Goal: Information Seeking & Learning: Learn about a topic

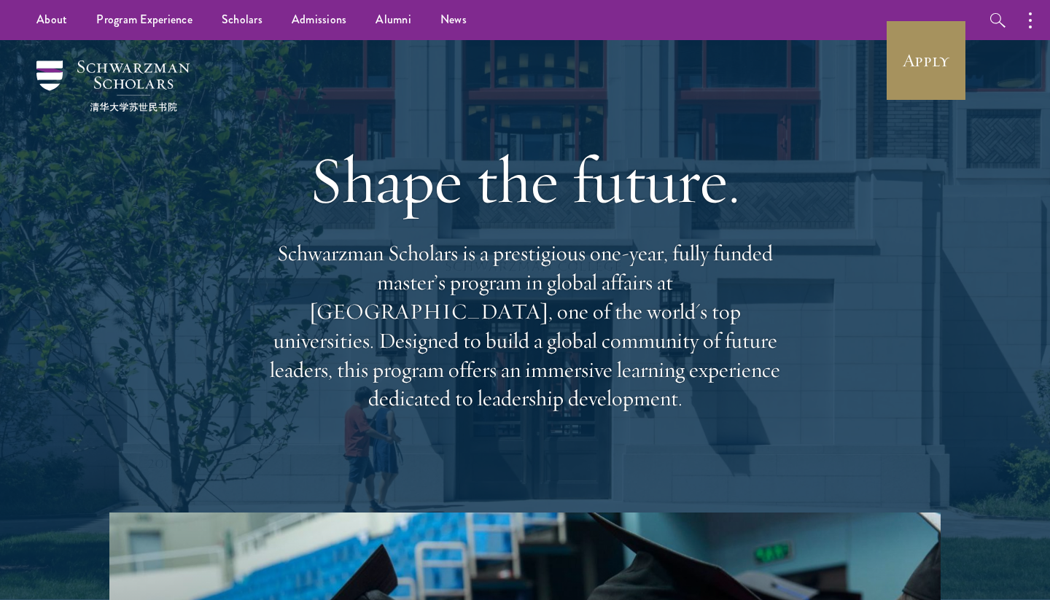
click at [924, 58] on link "Apply" at bounding box center [926, 61] width 82 height 82
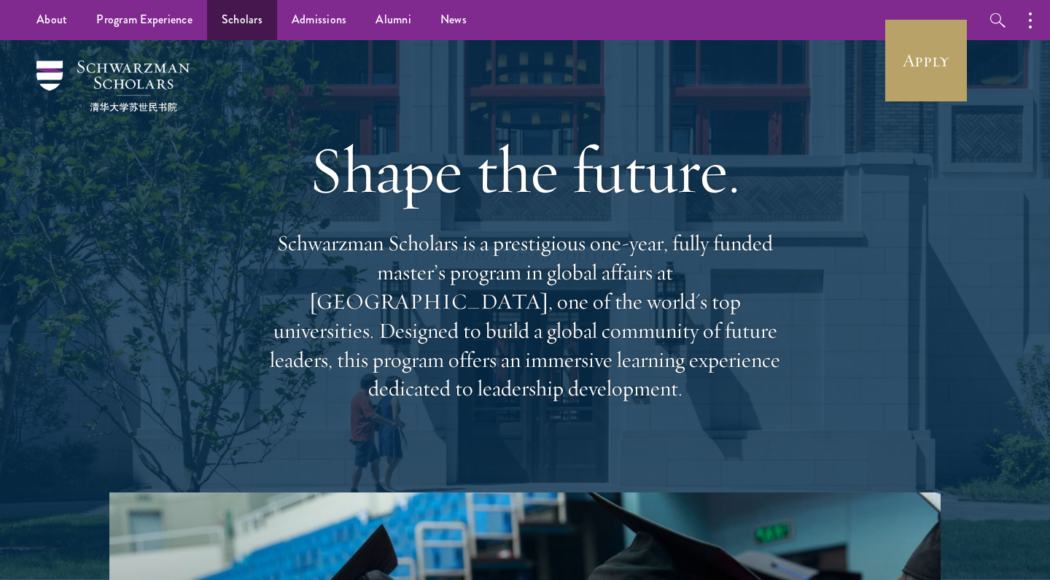
click at [243, 10] on link "Scholars" at bounding box center [242, 20] width 70 height 40
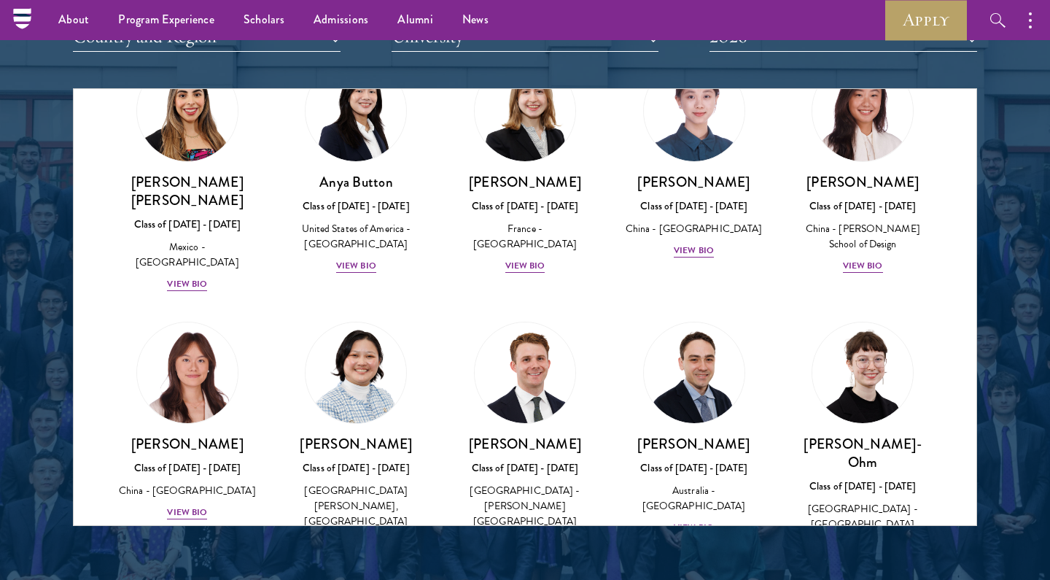
scroll to position [1455, 0]
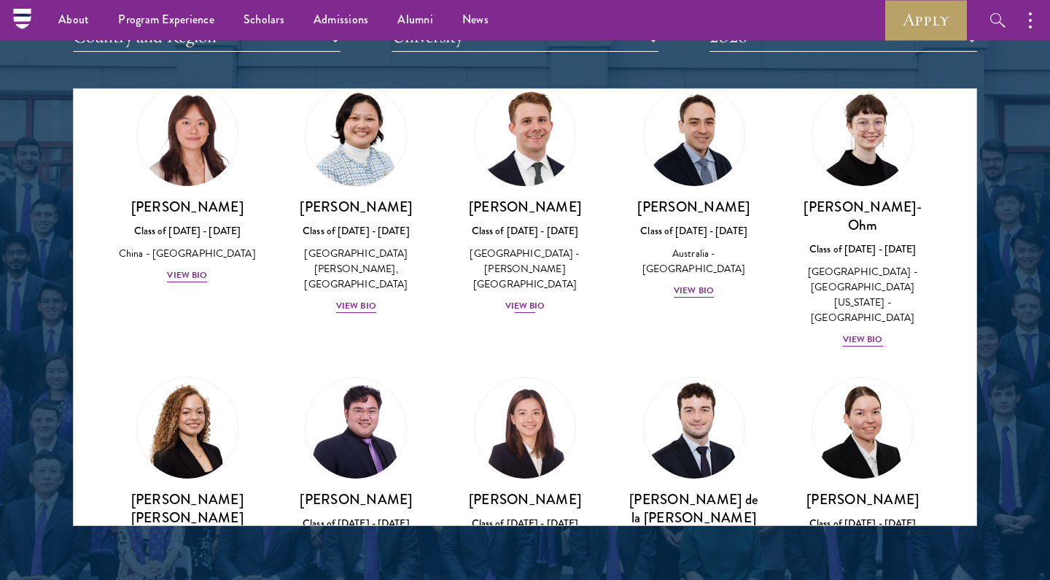
click at [543, 198] on div "Chandler Compton Class of 2025 - 2026 United States of America - Wofford Colleg…" at bounding box center [525, 256] width 140 height 117
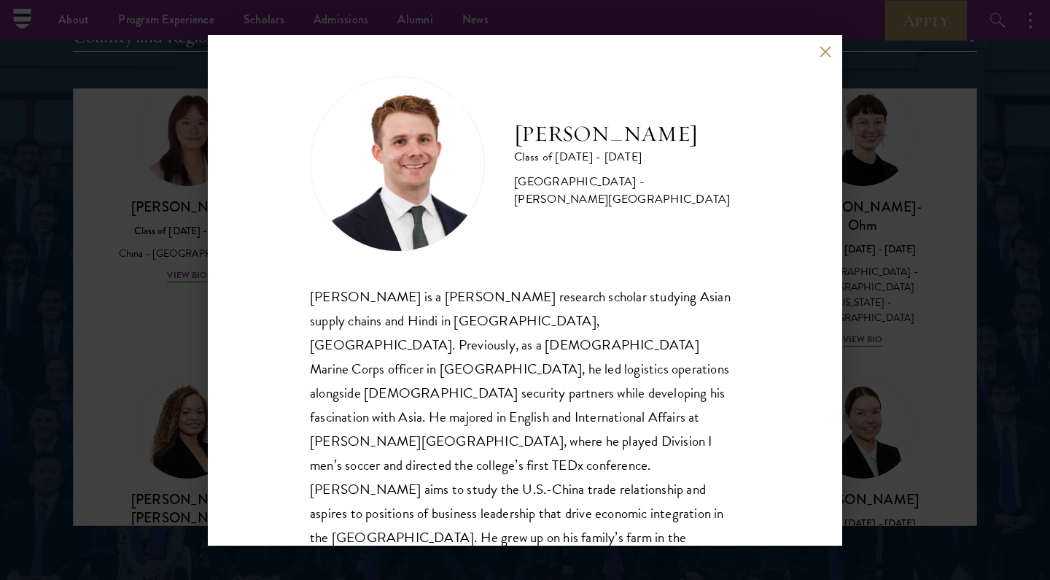
scroll to position [1, 0]
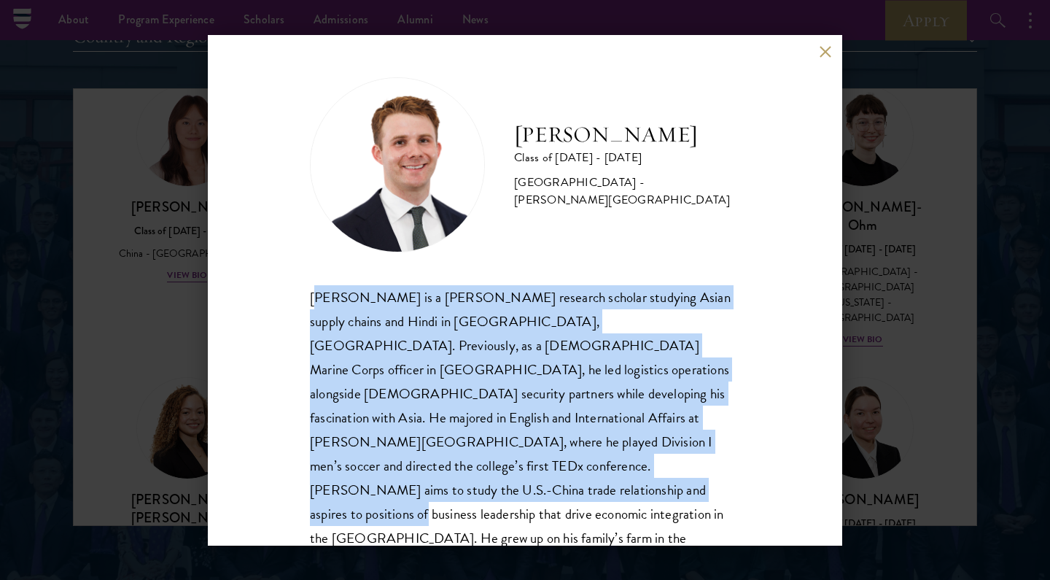
drag, startPoint x: 319, startPoint y: 297, endPoint x: 674, endPoint y: 464, distance: 392.1
click at [674, 464] on div "Chandler Compton is a Fulbright research scholar studying Asian supply chains a…" at bounding box center [525, 429] width 430 height 289
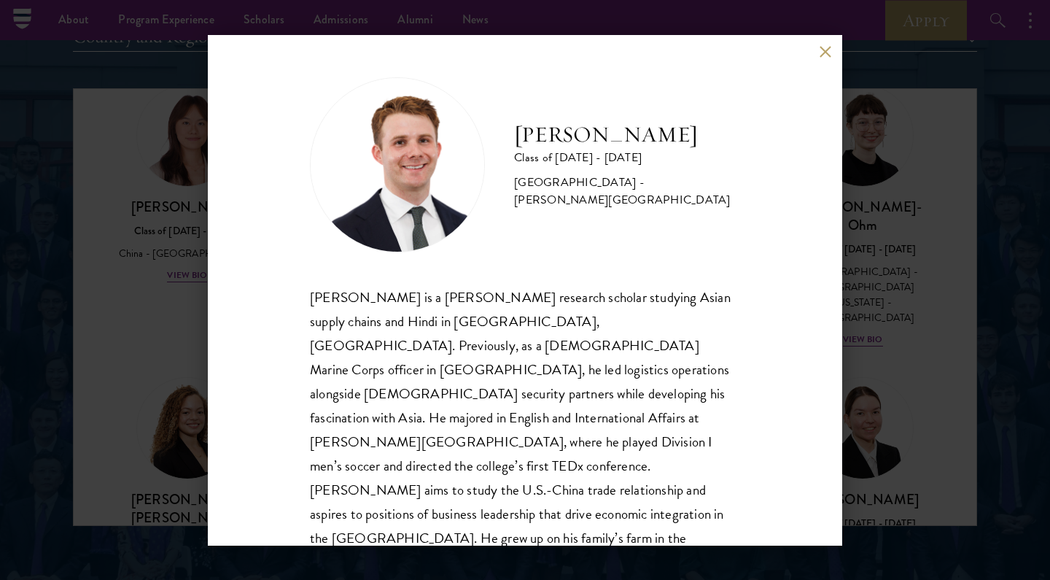
click at [820, 45] on div "Chandler Compton Class of 2025 - 2026 United States of America - Wofford Colleg…" at bounding box center [525, 290] width 634 height 510
drag, startPoint x: 514, startPoint y: 167, endPoint x: 626, endPoint y: 166, distance: 111.6
click at [626, 166] on div "Class of 2025 - 2026" at bounding box center [627, 157] width 226 height 17
click at [830, 52] on button at bounding box center [825, 52] width 12 height 12
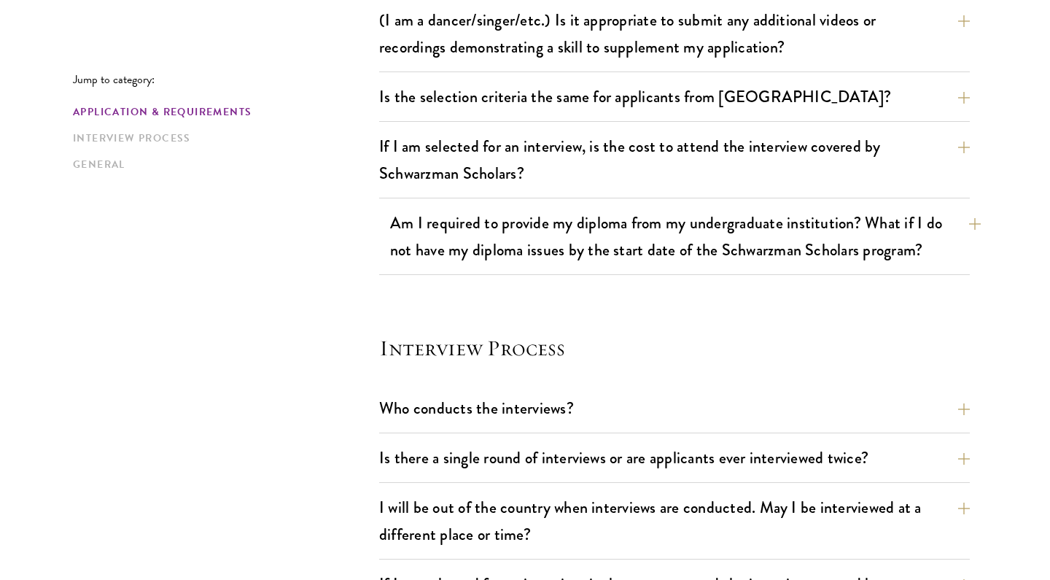
scroll to position [1553, 0]
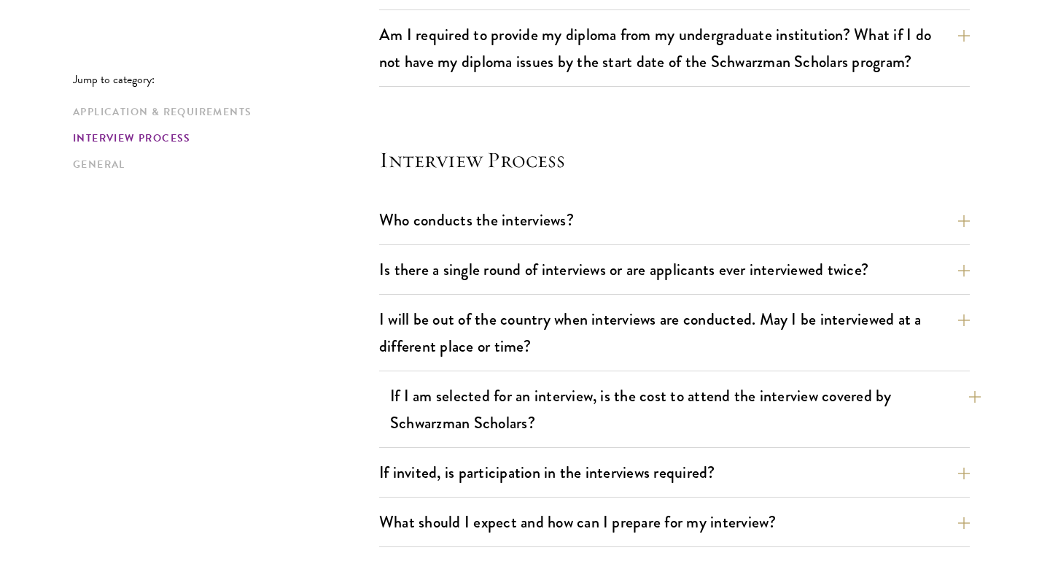
click at [453, 402] on button "If I am selected for an interview, is the cost to attend the interview covered …" at bounding box center [685, 409] width 591 height 60
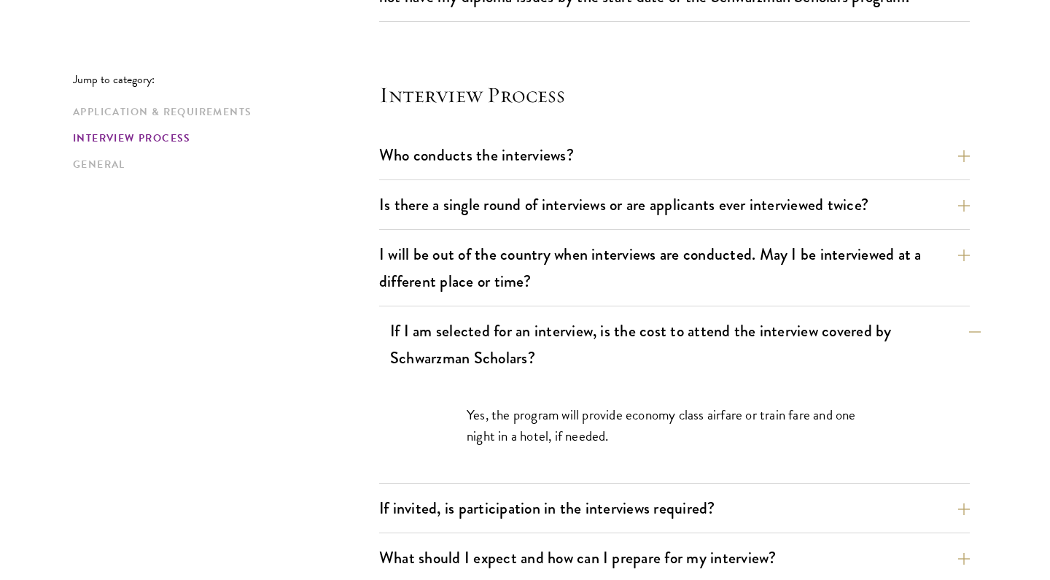
scroll to position [1629, 0]
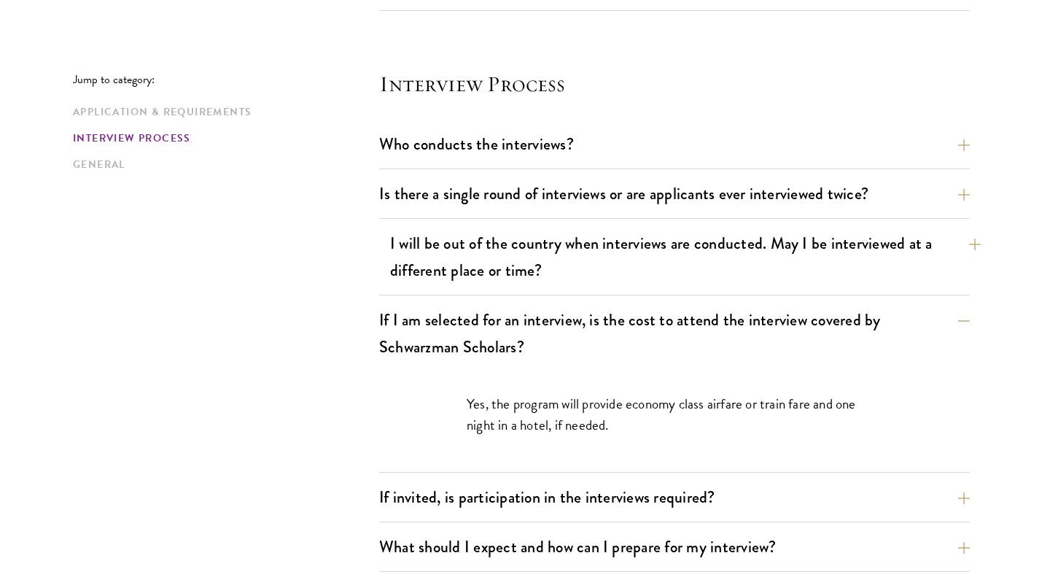
click at [488, 264] on button "I will be out of the country when interviews are conducted. May I be interviewe…" at bounding box center [685, 257] width 591 height 60
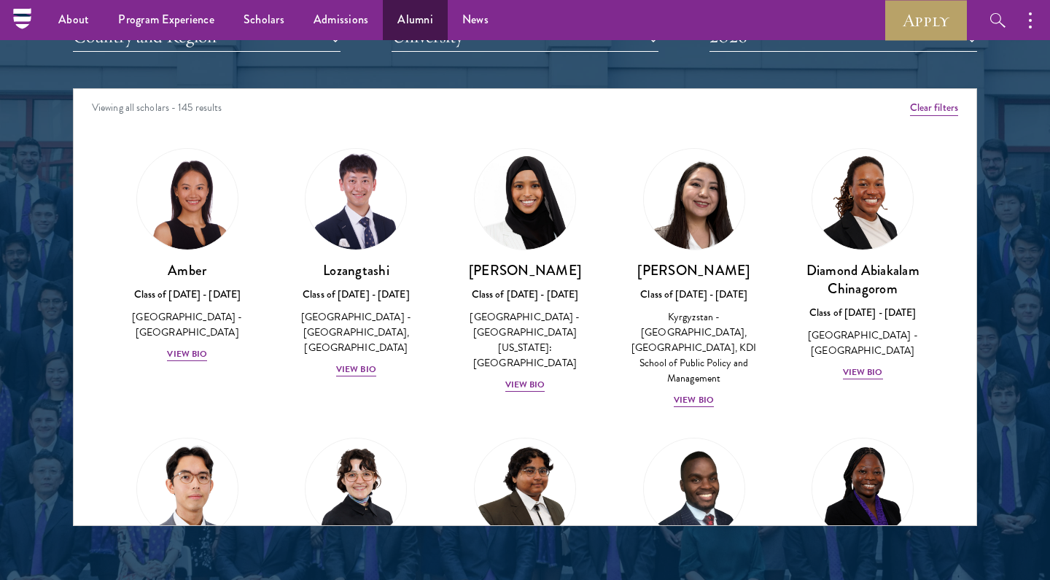
scroll to position [1455, 0]
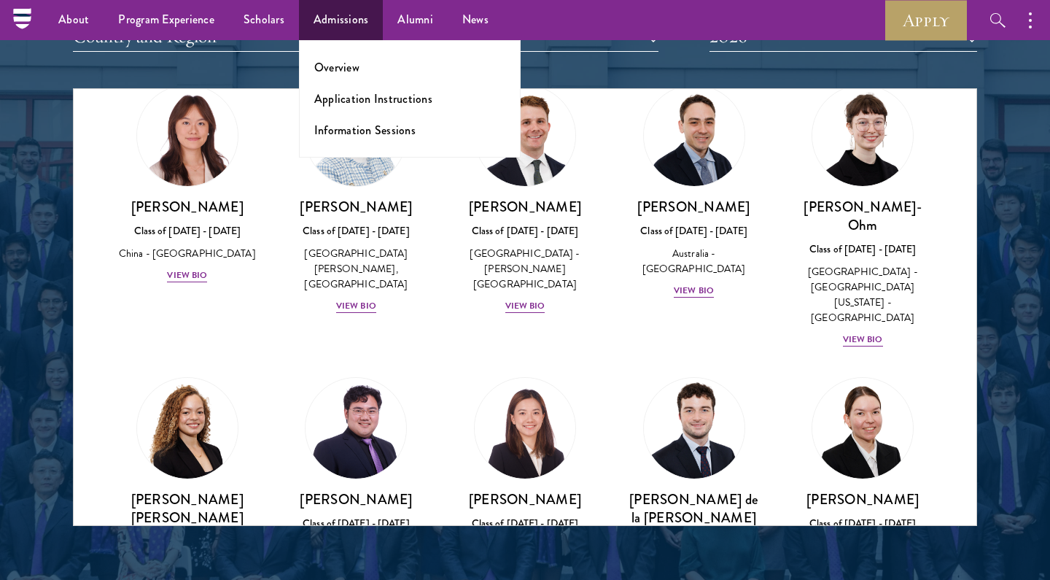
click at [345, 11] on link "Admissions" at bounding box center [341, 20] width 85 height 40
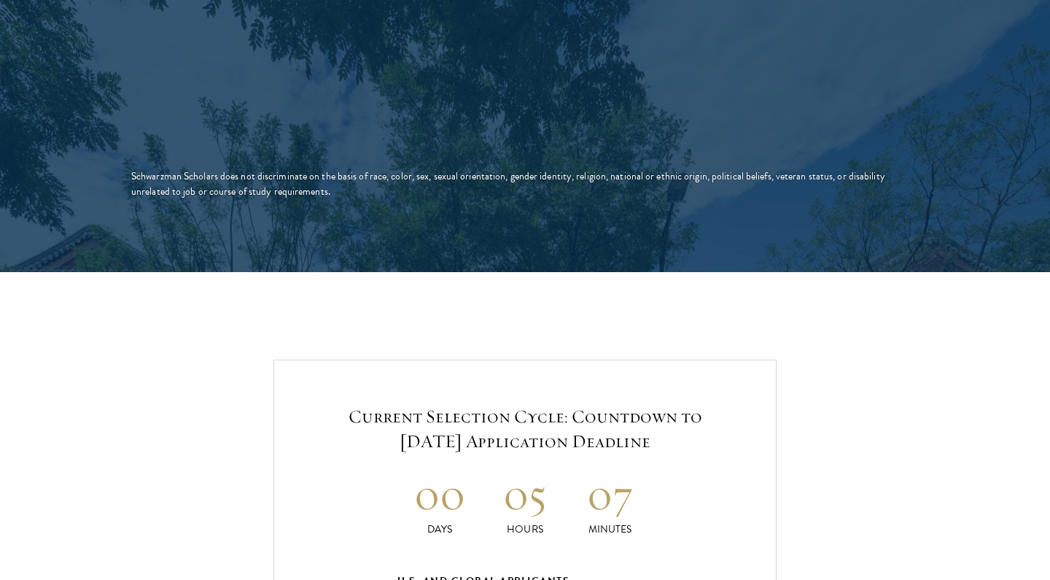
scroll to position [2905, 0]
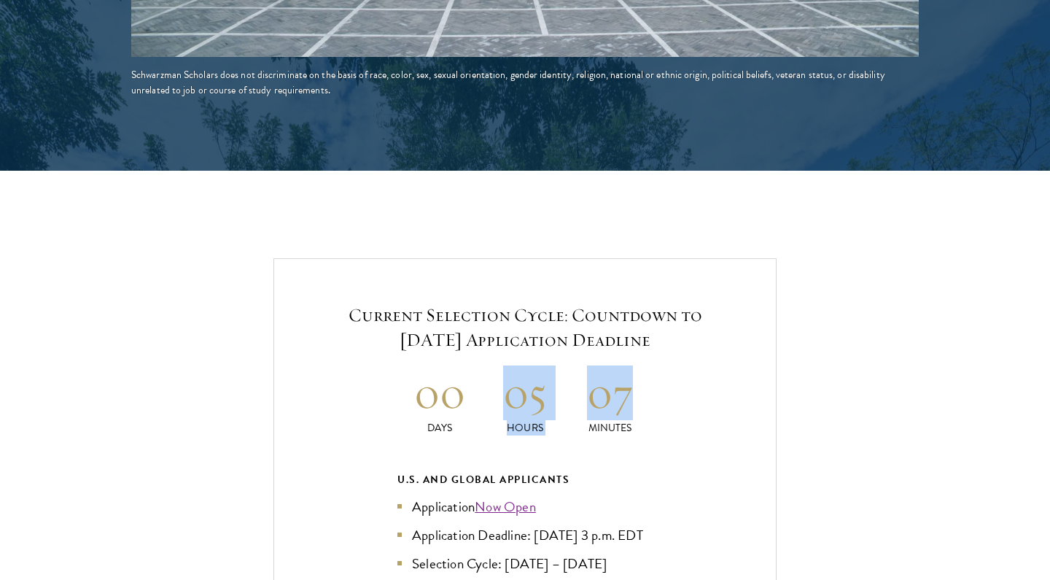
drag, startPoint x: 503, startPoint y: 354, endPoint x: 659, endPoint y: 354, distance: 156.0
click at [632, 303] on h5 "Current Selection Cycle: Countdown to [DATE] Application Deadline" at bounding box center [525, 328] width 414 height 50
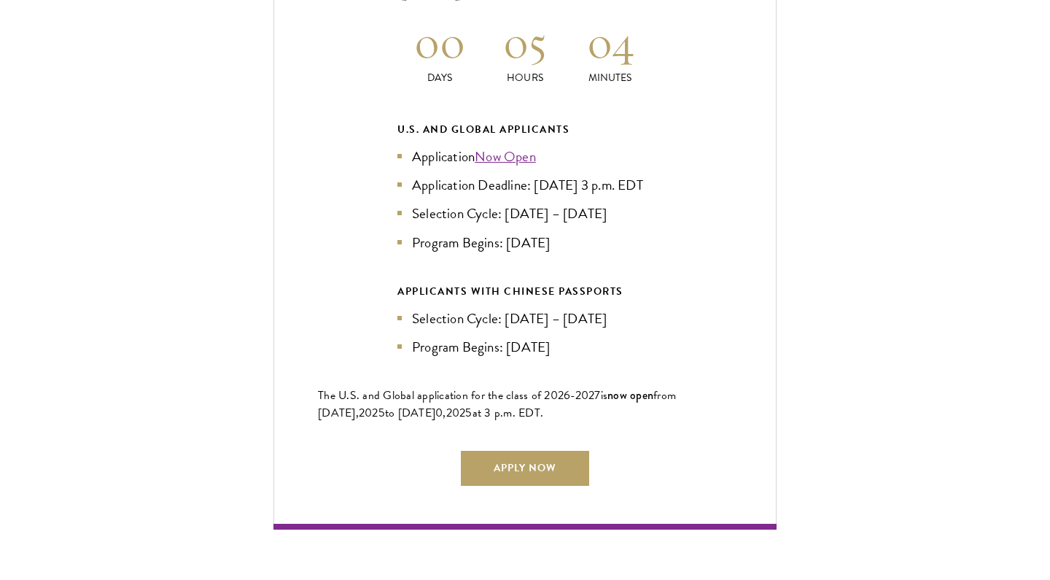
click at [838, 93] on div "Current Selection Cycle: Countdown to [DATE] Application Deadline 00 Days 05 Ho…" at bounding box center [525, 218] width 904 height 620
